Goal: Task Accomplishment & Management: Complete application form

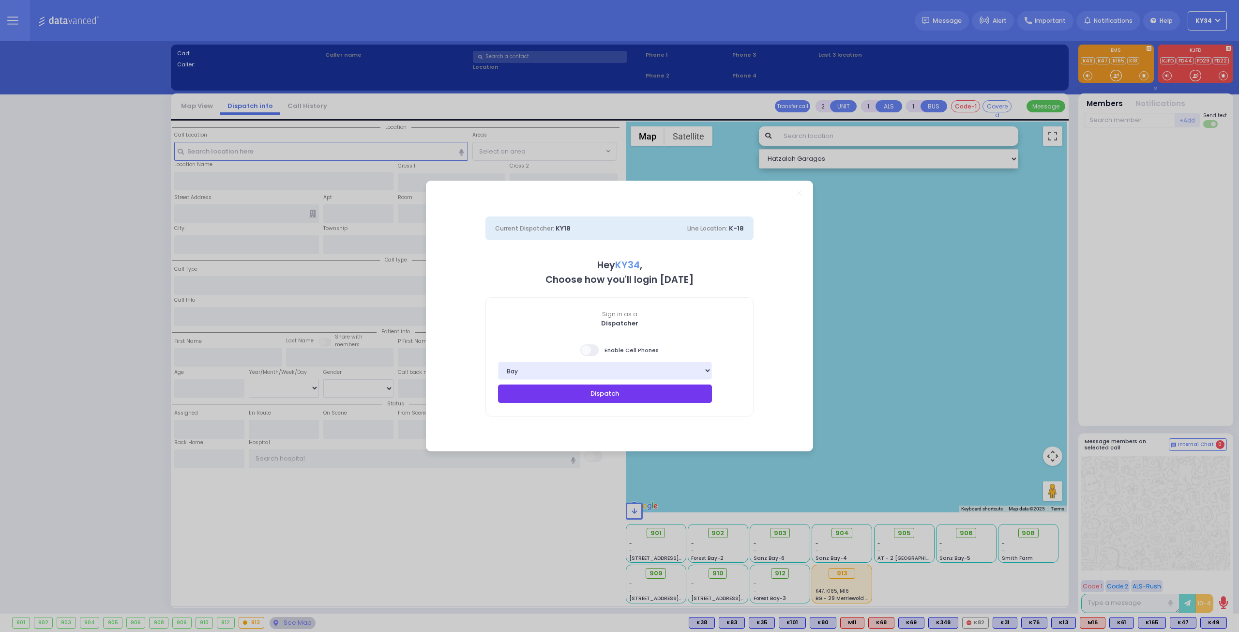
click at [607, 395] on button "Dispatch" at bounding box center [605, 393] width 214 height 18
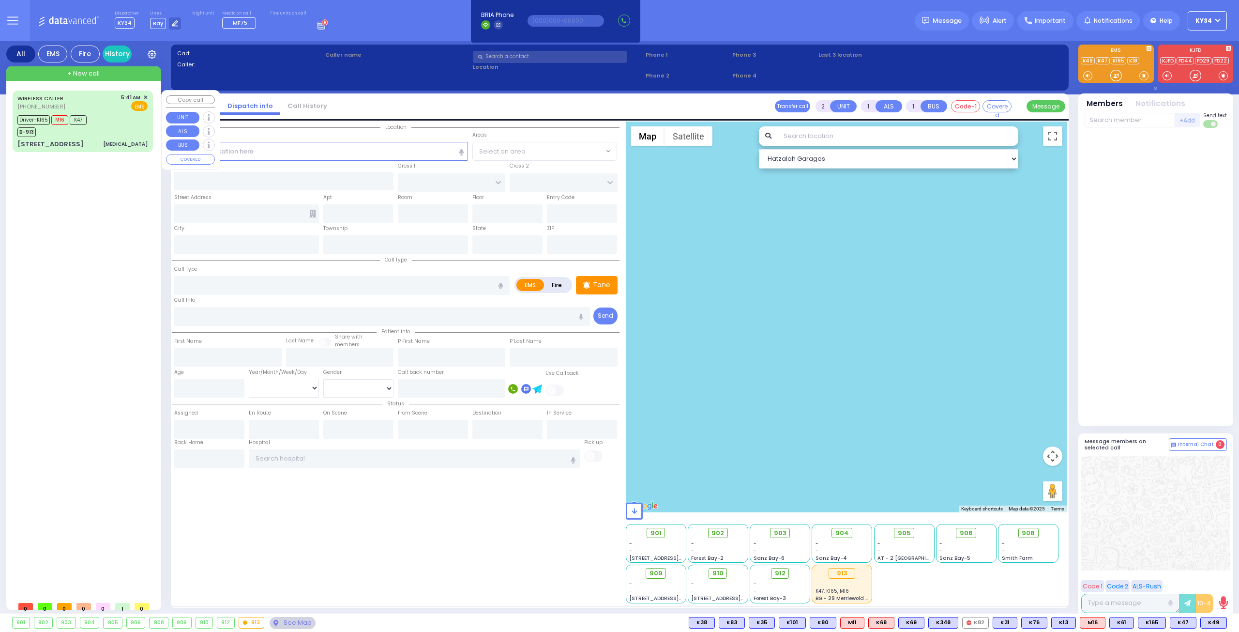
click at [100, 134] on div "Driver-K165 M16 K47 B-913" at bounding box center [82, 125] width 130 height 24
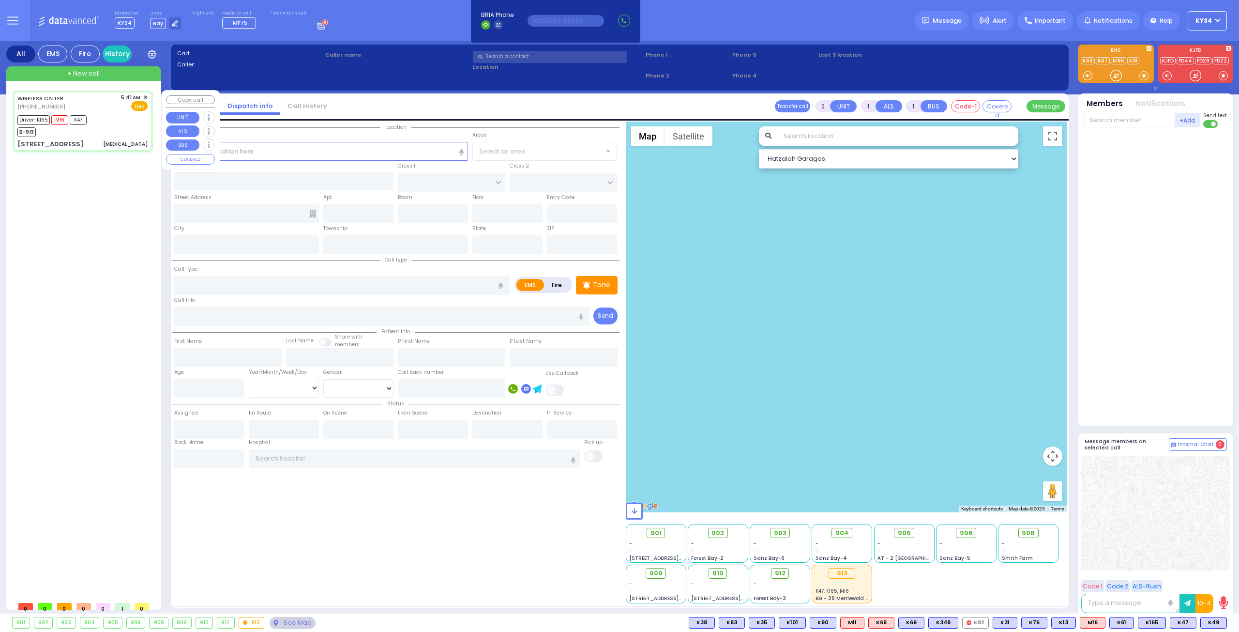
type input "6"
select select
type input "[MEDICAL_DATA]"
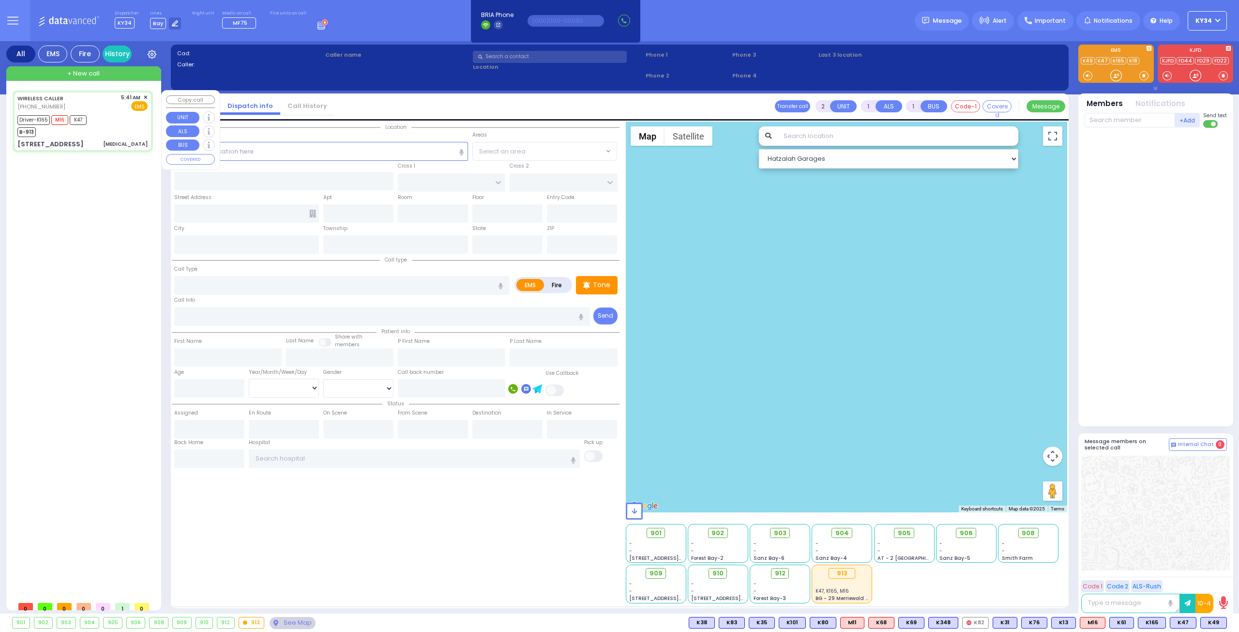
radio input "true"
type input "[PERSON_NAME]"
type input "3"
select select "Month"
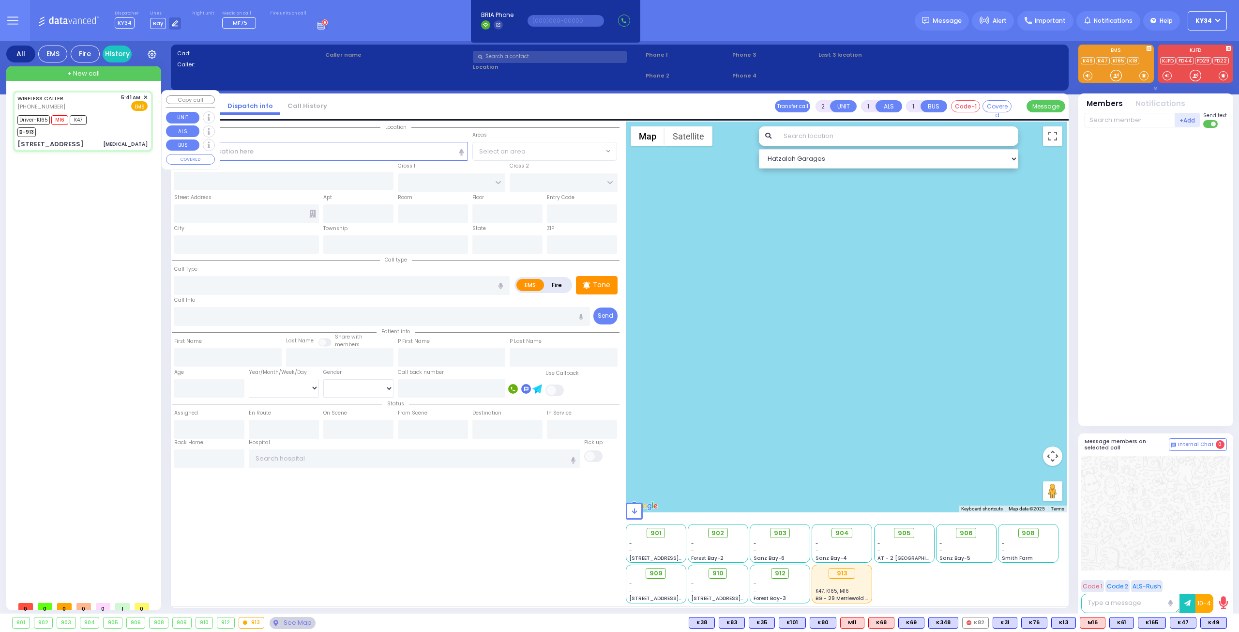
select select "[DEMOGRAPHIC_DATA]"
type input "05:41"
type input "05:43"
type input "05:46"
type input "06:02"
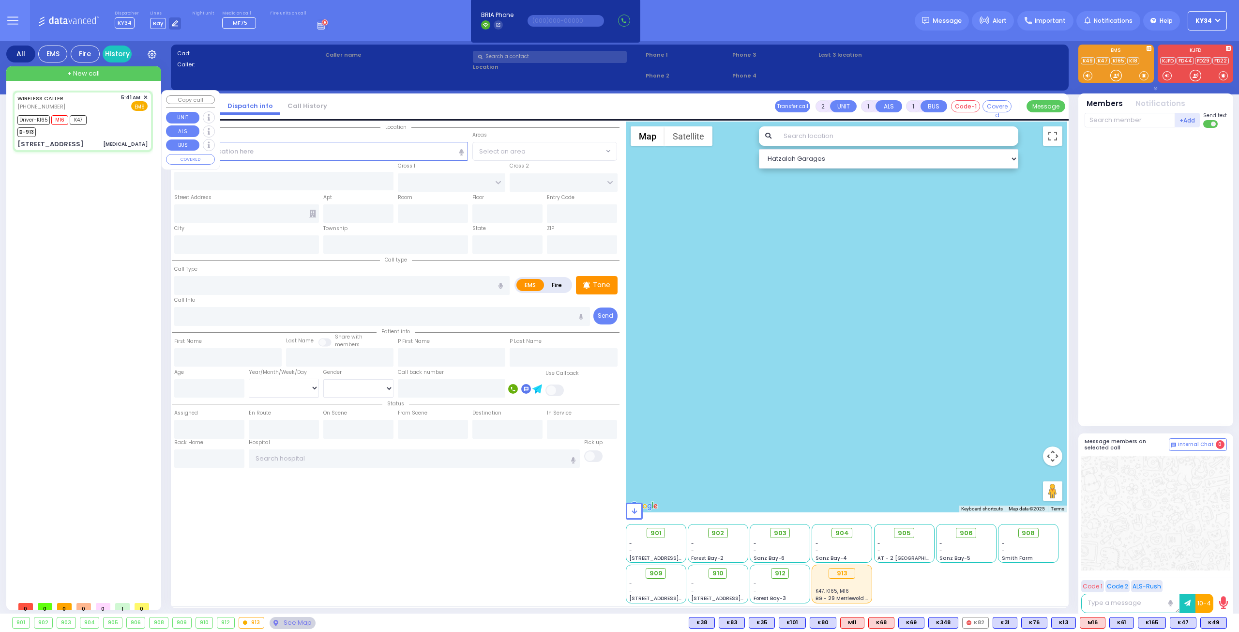
type input "06:29"
type input "06:40"
type input "[GEOGRAPHIC_DATA] [STREET_ADDRESS]"
type input "[US_STATE][GEOGRAPHIC_DATA]"
type input "[STREET_ADDRESS]"
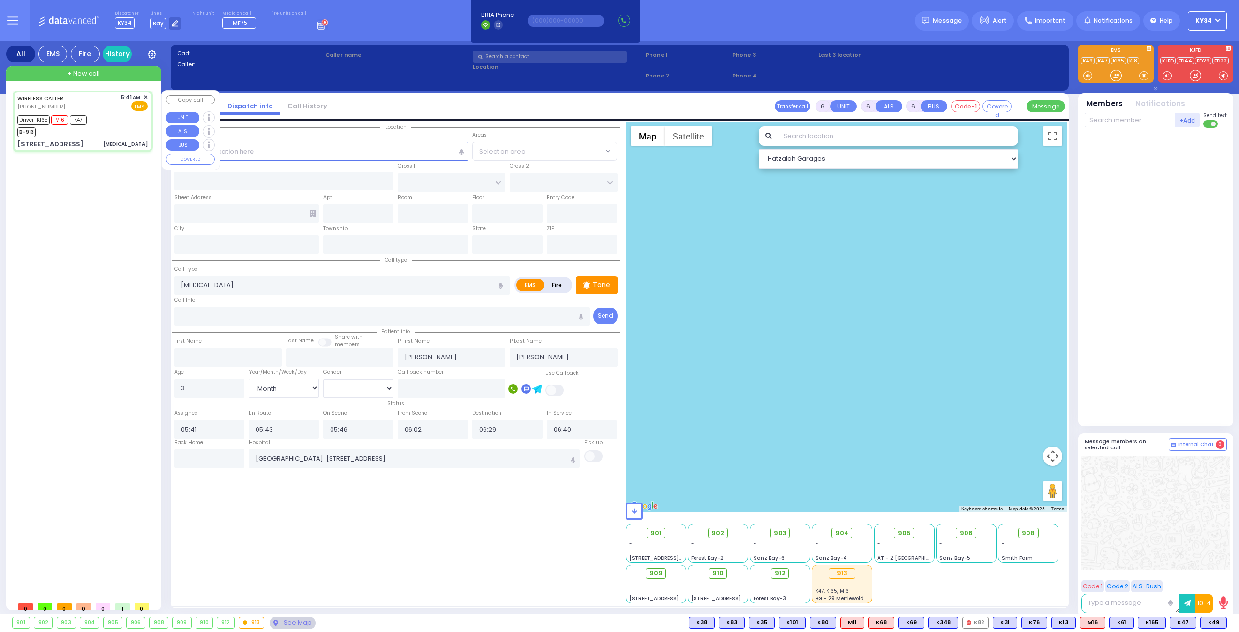
type input "MONROE"
type input "[US_STATE]"
type input "10950"
select select "Hatzalah Garages"
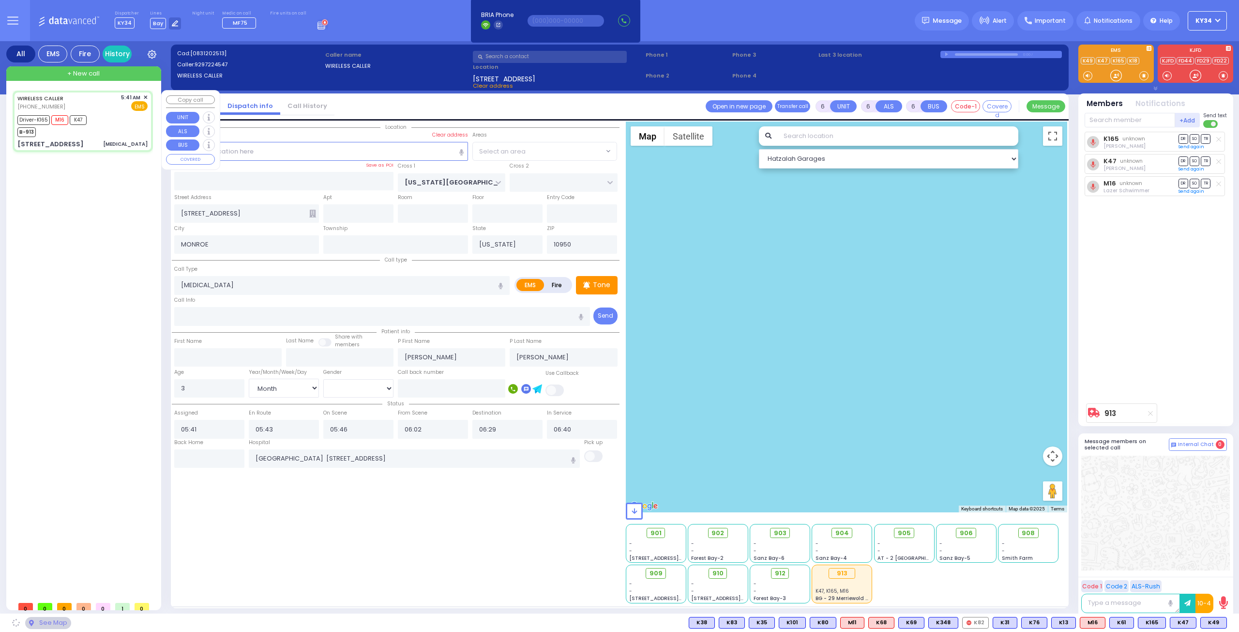
select select "[GEOGRAPHIC_DATA]"
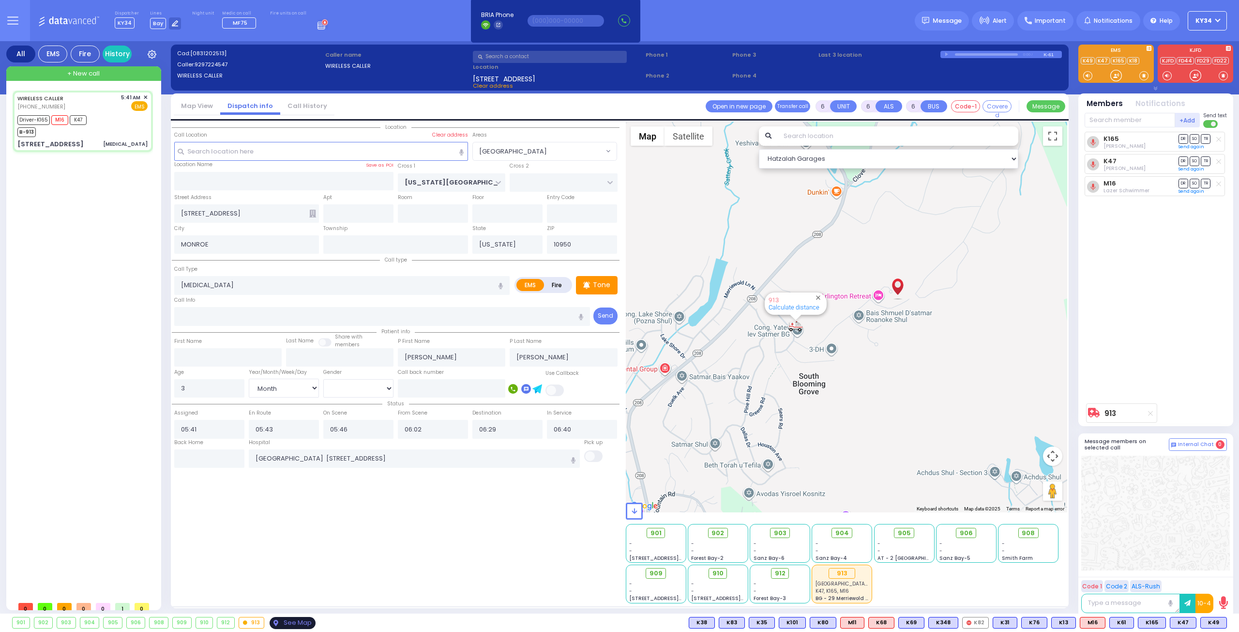
click at [290, 623] on div "See Map" at bounding box center [293, 623] width 46 height 12
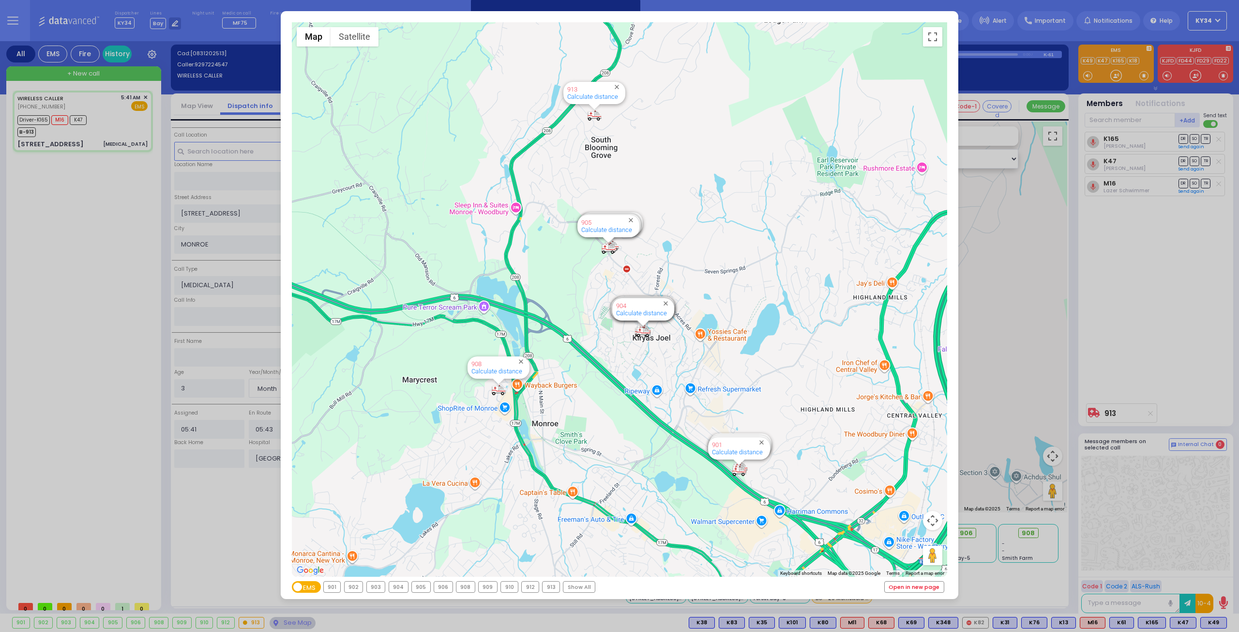
click at [919, 588] on link "Open in new page" at bounding box center [914, 586] width 59 height 11
click at [940, 36] on button "Toggle fullscreen view" at bounding box center [932, 36] width 19 height 19
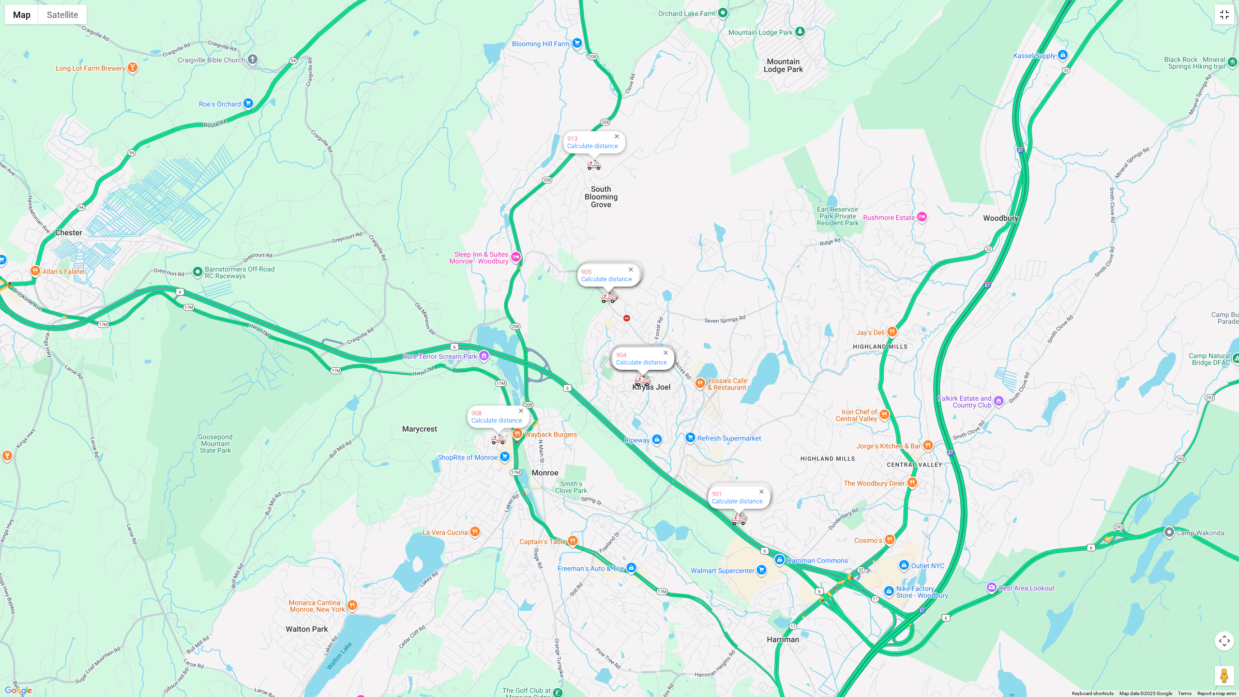
click at [1227, 9] on button "Toggle fullscreen view" at bounding box center [1224, 14] width 19 height 19
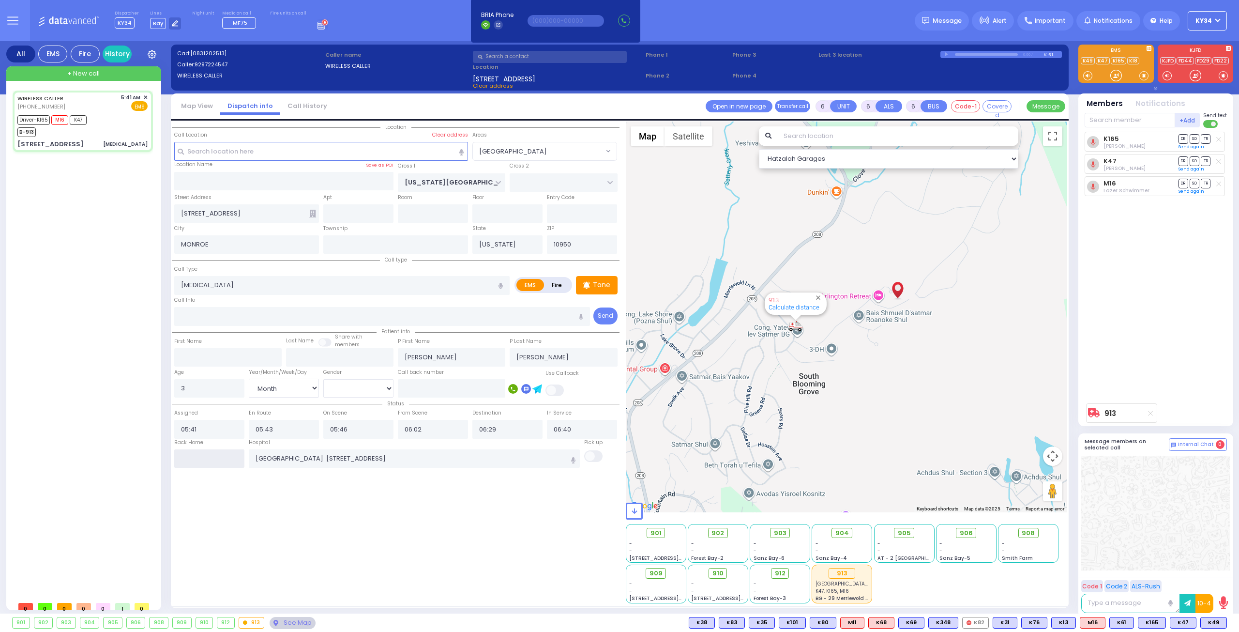
click at [198, 454] on input "text" at bounding box center [209, 458] width 70 height 18
type input "08:07"
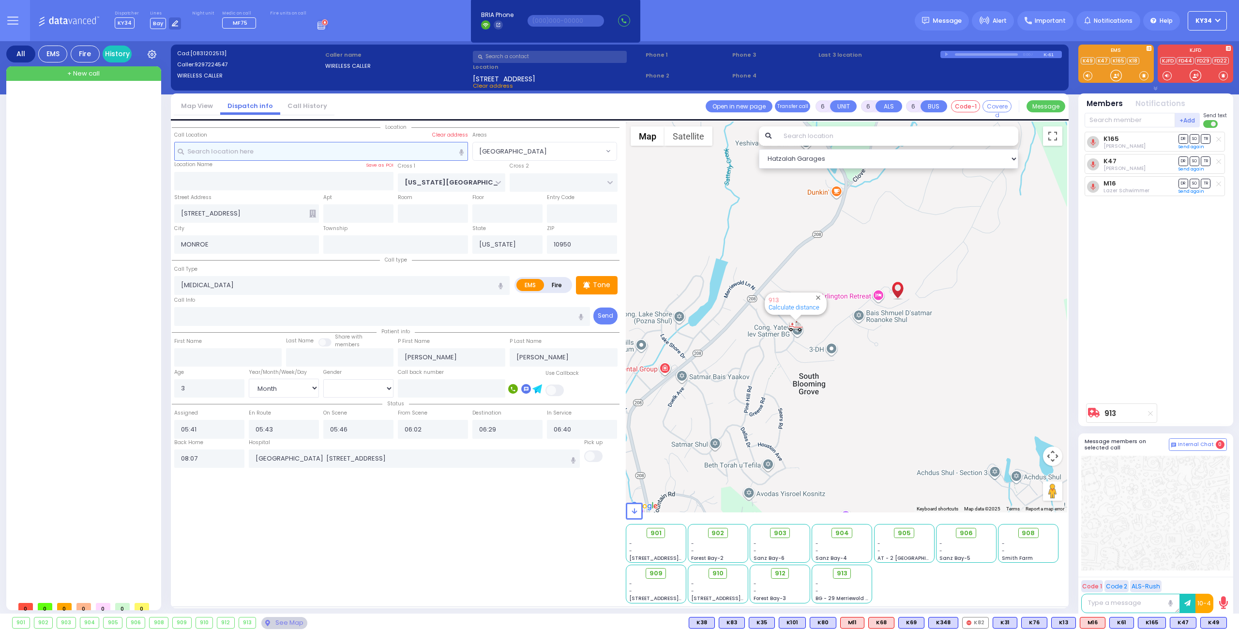
select select
radio input "true"
select select
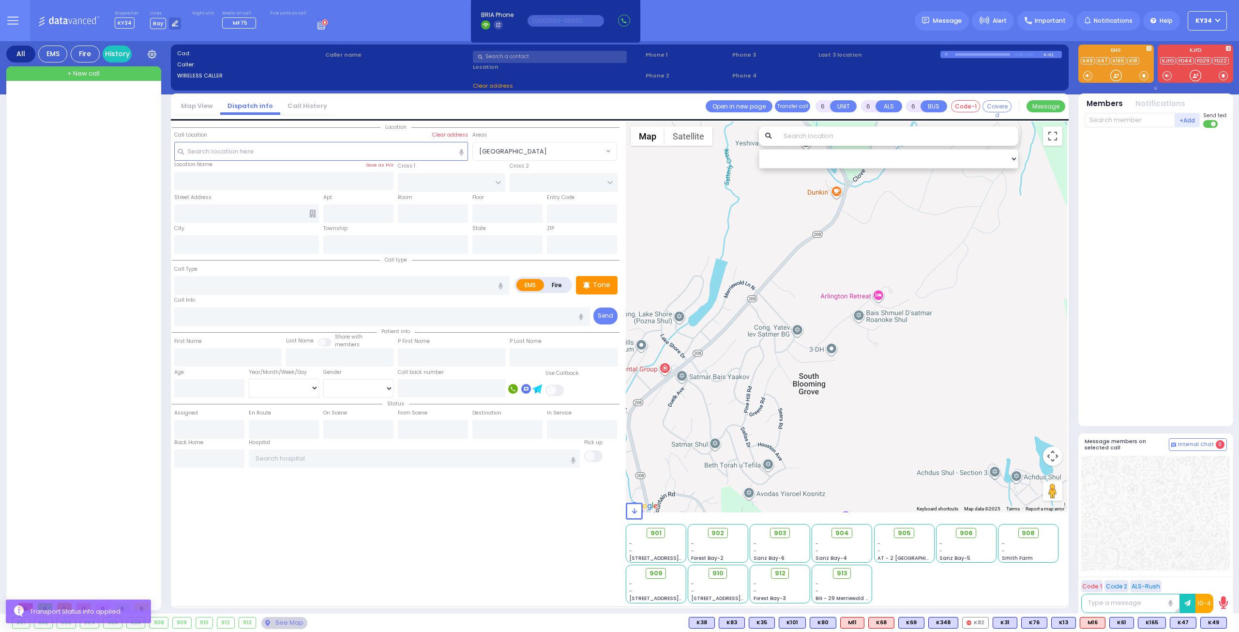
click at [59, 199] on div at bounding box center [85, 344] width 144 height 506
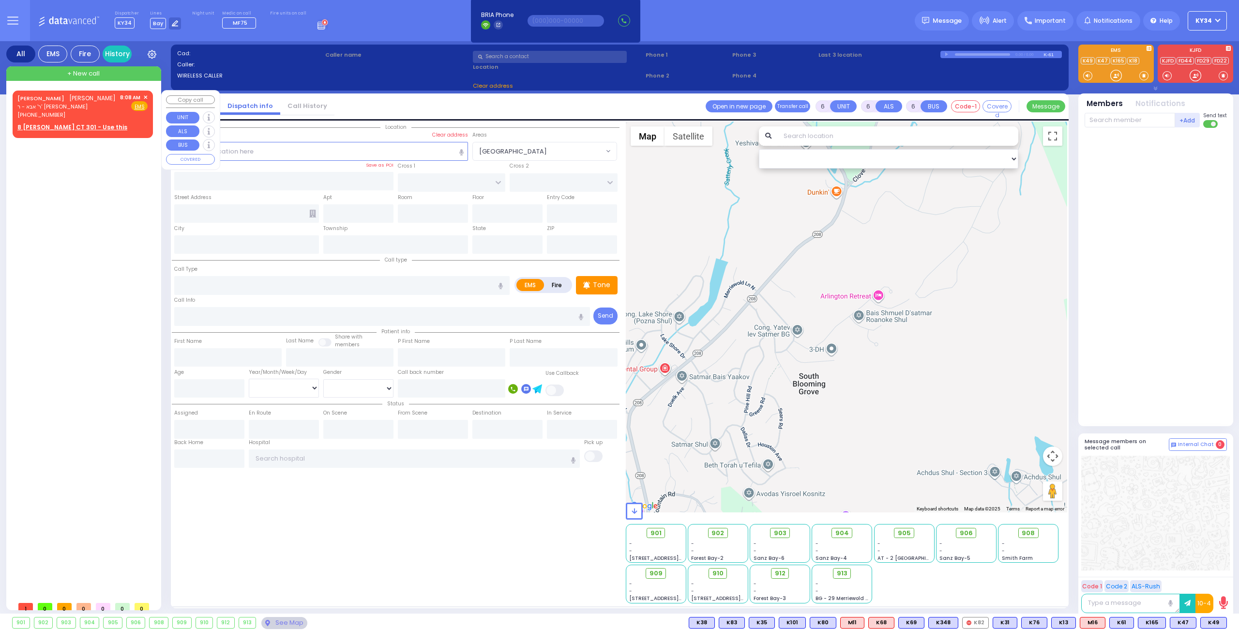
click at [80, 111] on span "ר' אבא - ר' [PERSON_NAME]" at bounding box center [66, 107] width 98 height 8
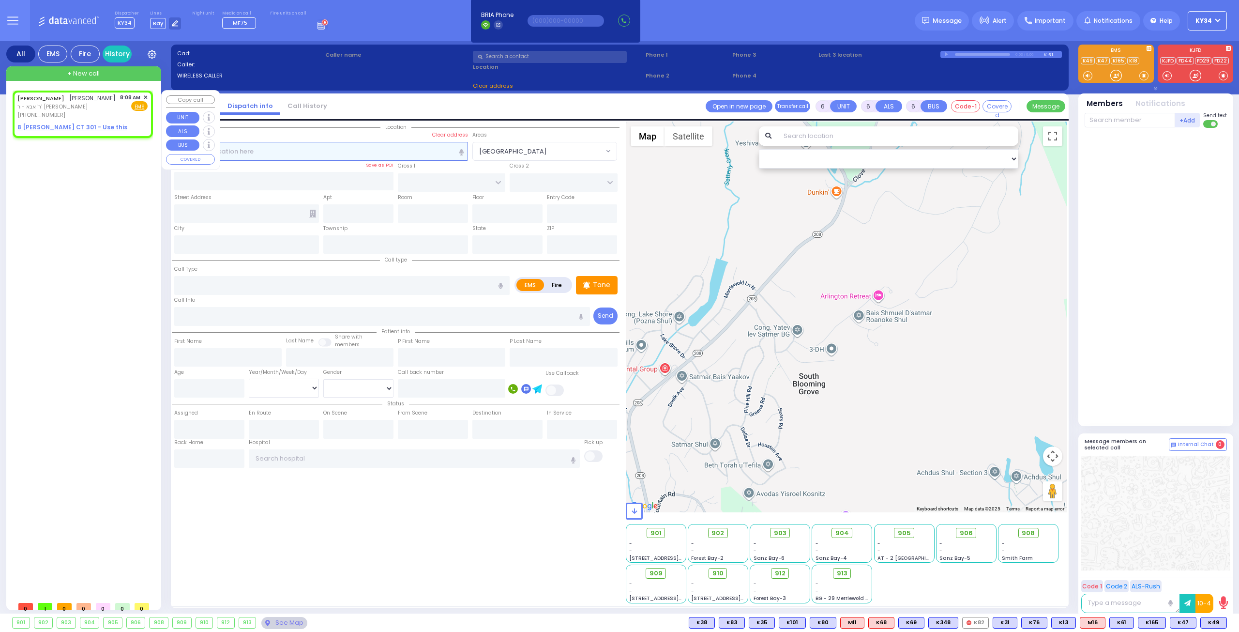
type input "2"
type input "1"
select select
radio input "true"
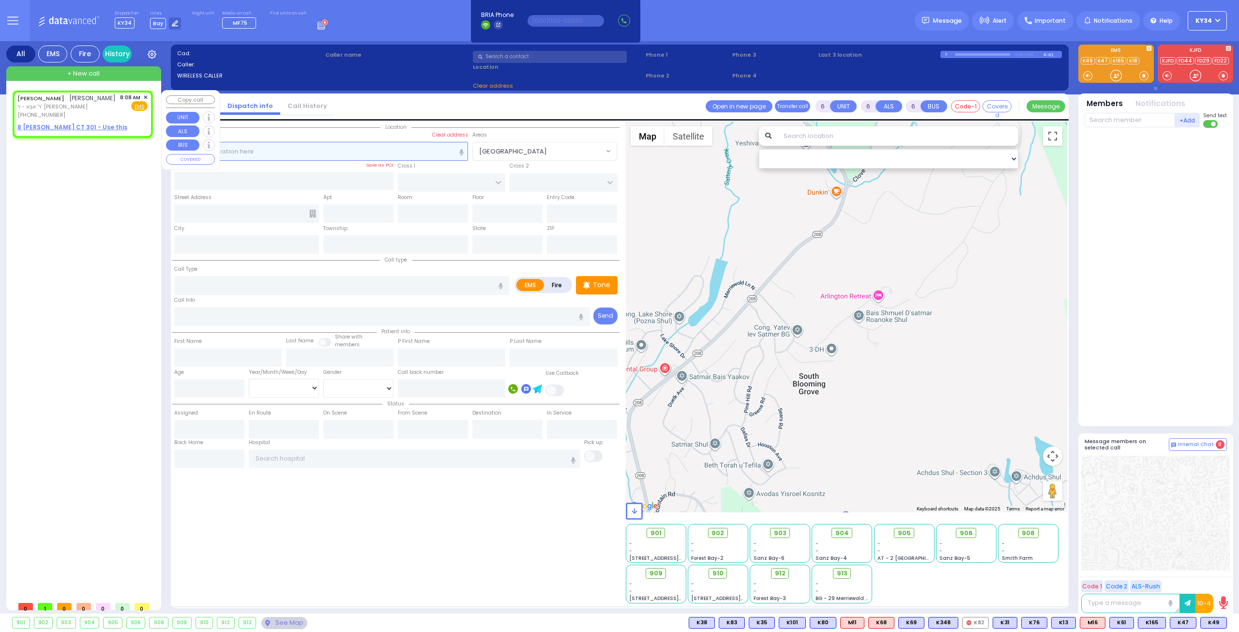
type input "[PERSON_NAME]"
type input "GOLDBERGER"
select select
type input "08:08"
select select "Hatzalah Garages"
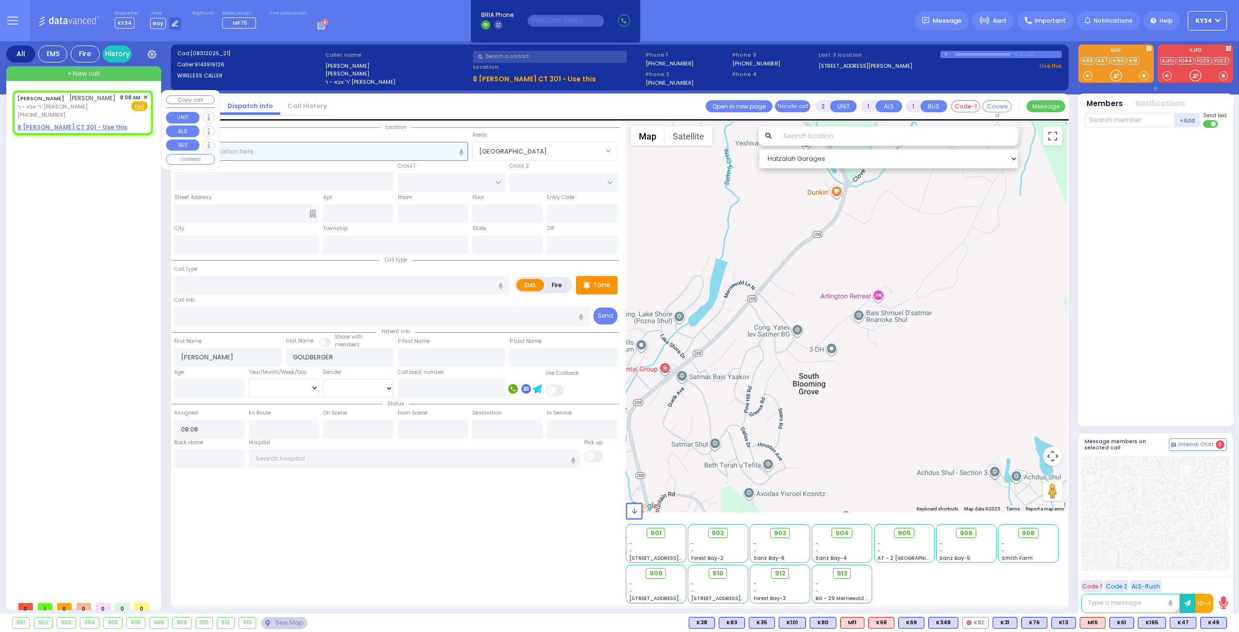
select select
radio input "true"
select select
select select "Hatzalah Garages"
click at [121, 116] on div "8:08 AM ✕ Fire EMS" at bounding box center [134, 106] width 28 height 26
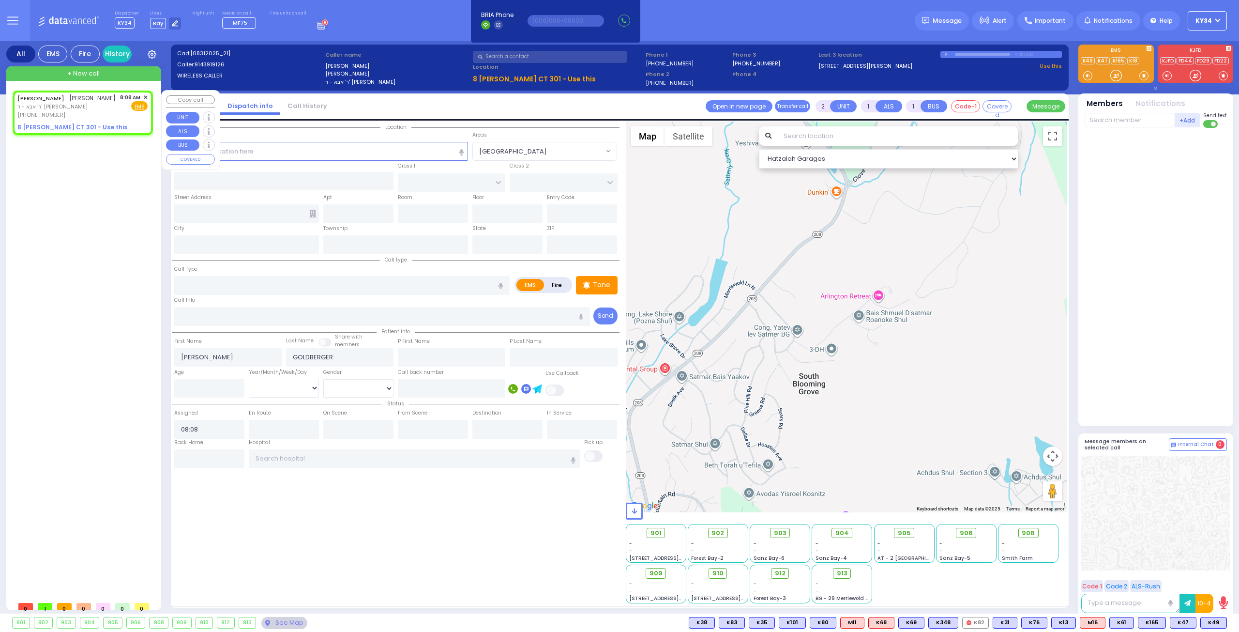
select select
radio input "true"
select select
select select "Hatzalah Garages"
click at [121, 116] on div "8:08 AM ✕ Fire EMS" at bounding box center [134, 106] width 28 height 26
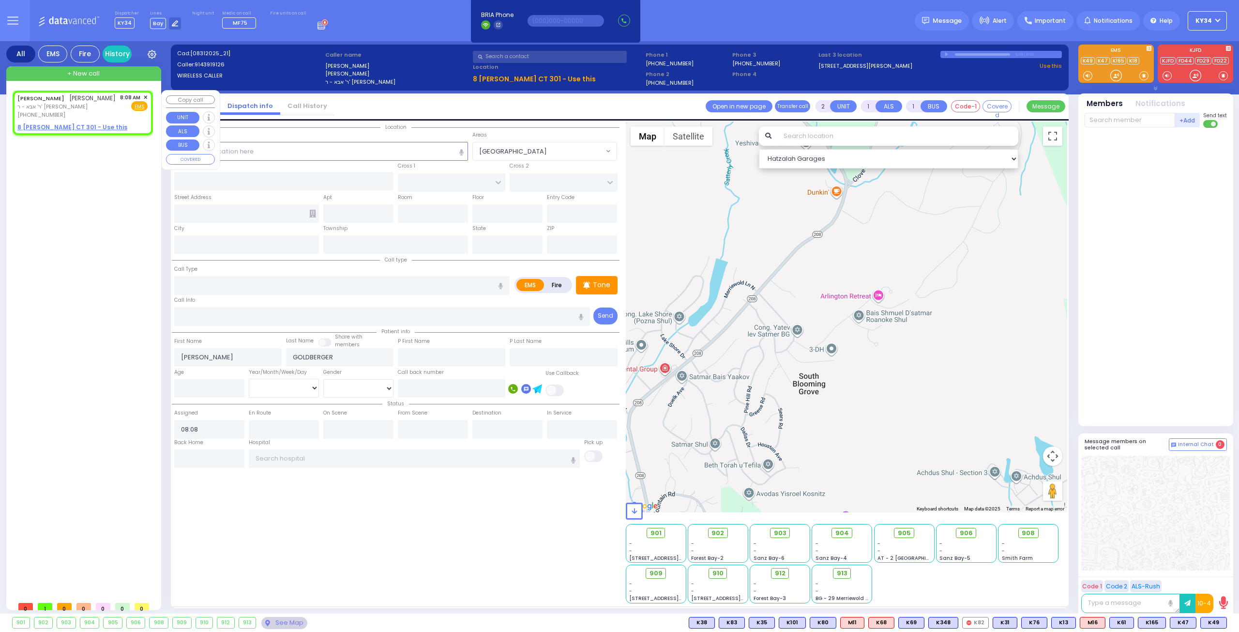
select select
radio input "true"
select select
select select "Hatzalah Garages"
click at [145, 96] on span "✕" at bounding box center [145, 97] width 4 height 8
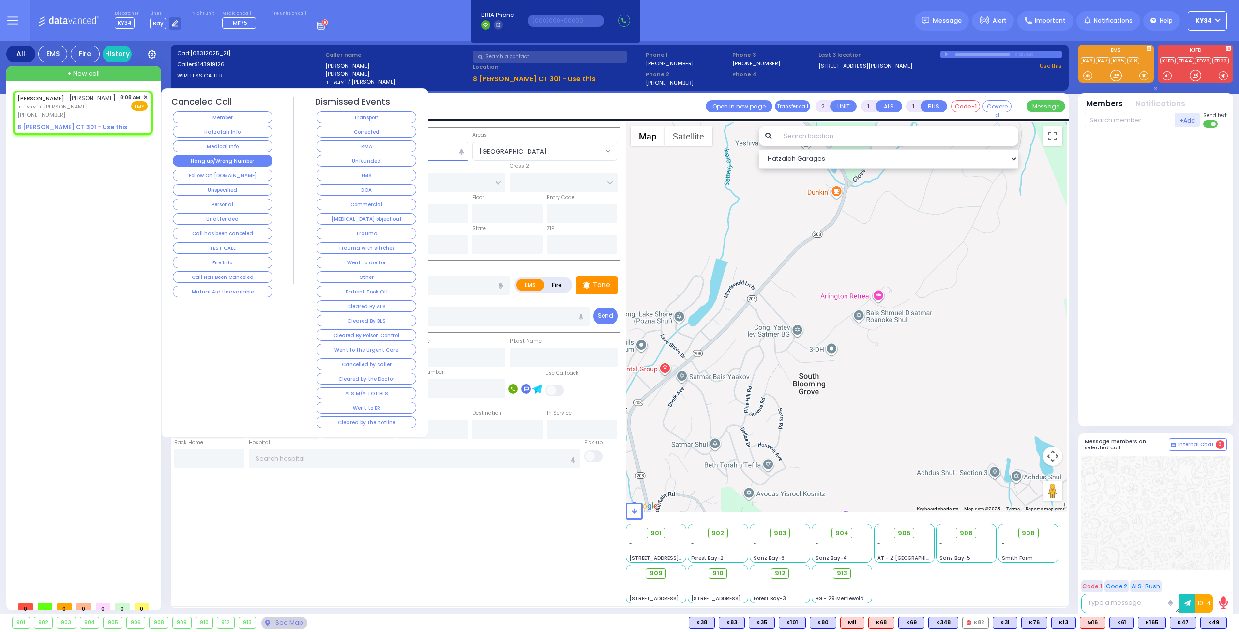
click at [218, 161] on button "Hang up/Wrong Number" at bounding box center [223, 161] width 100 height 12
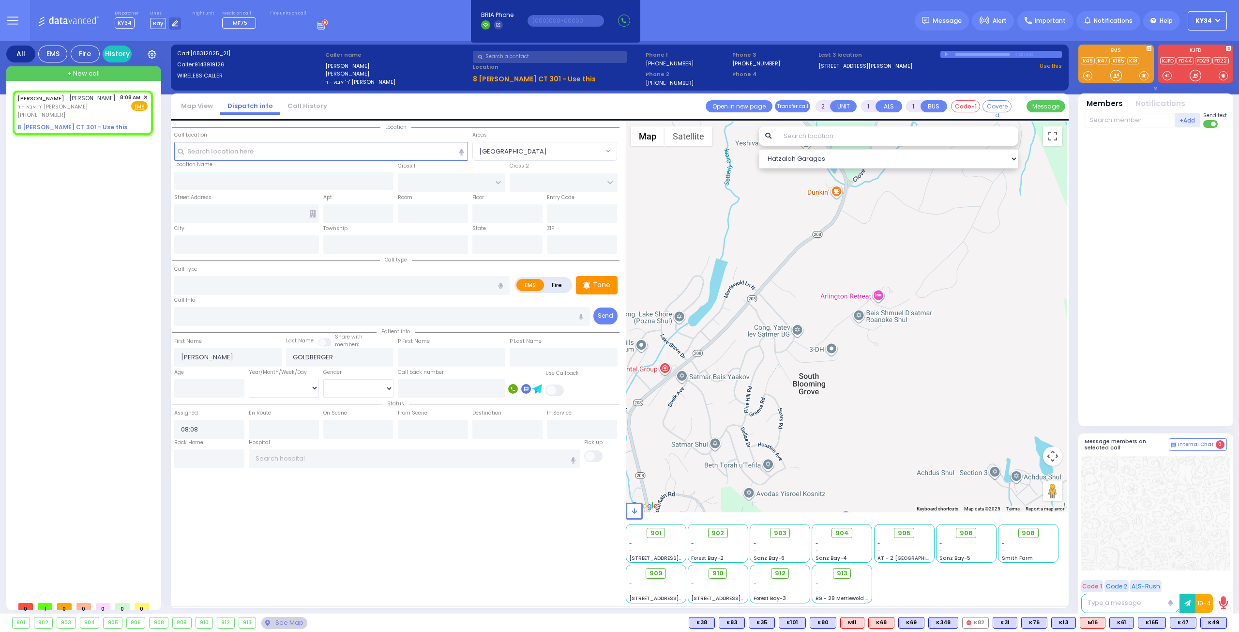
select select
radio input "true"
select select
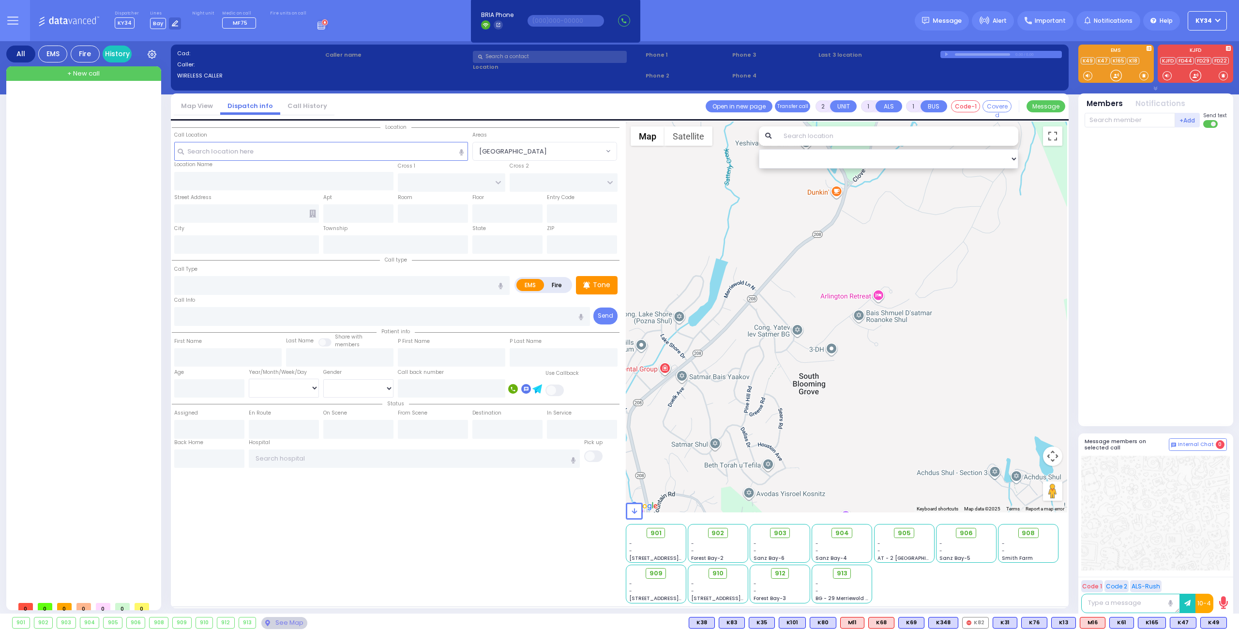
click at [99, 181] on div at bounding box center [85, 344] width 144 height 506
click at [401, 35] on div "Dispatcher KY34 shift has started. Are you ? [GEOGRAPHIC_DATA]" at bounding box center [619, 20] width 1239 height 41
